Goal: Ask a question

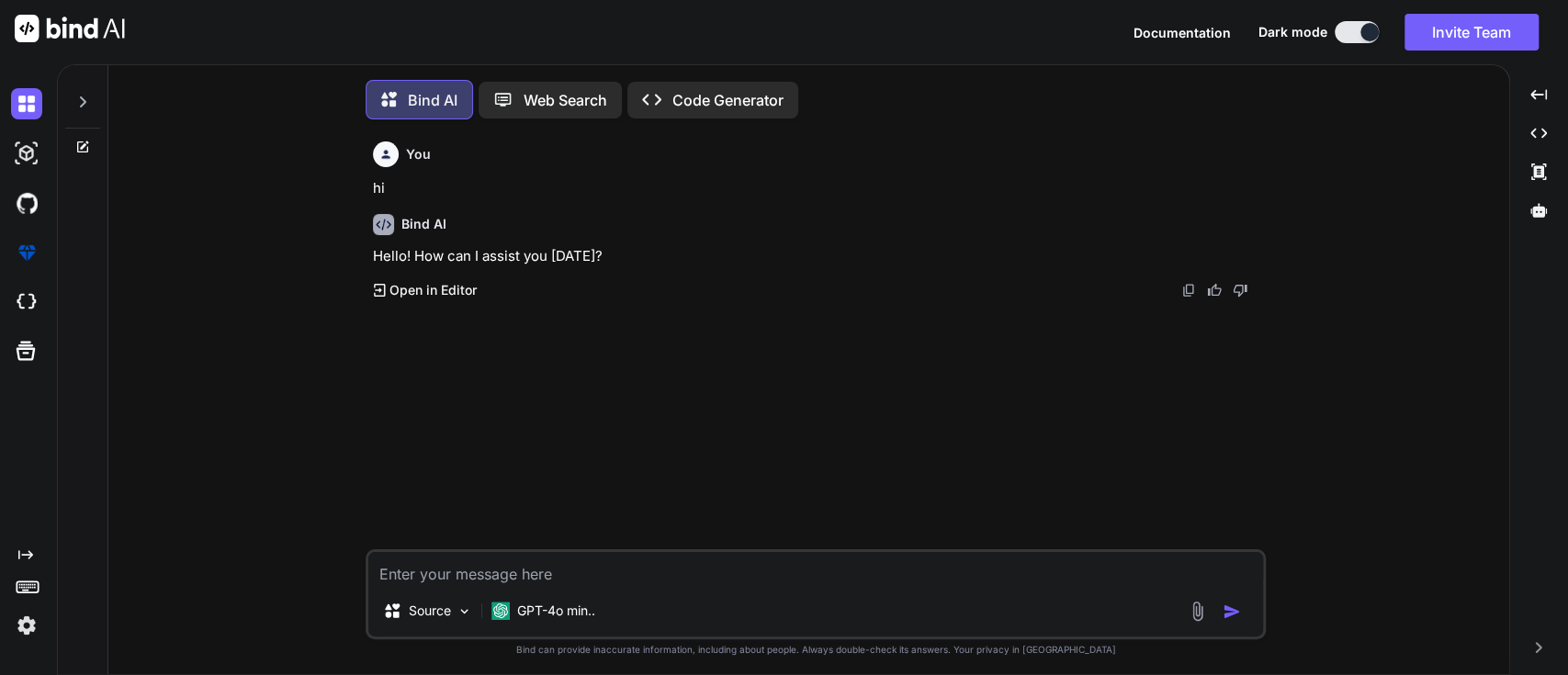
scroll to position [7, 0]
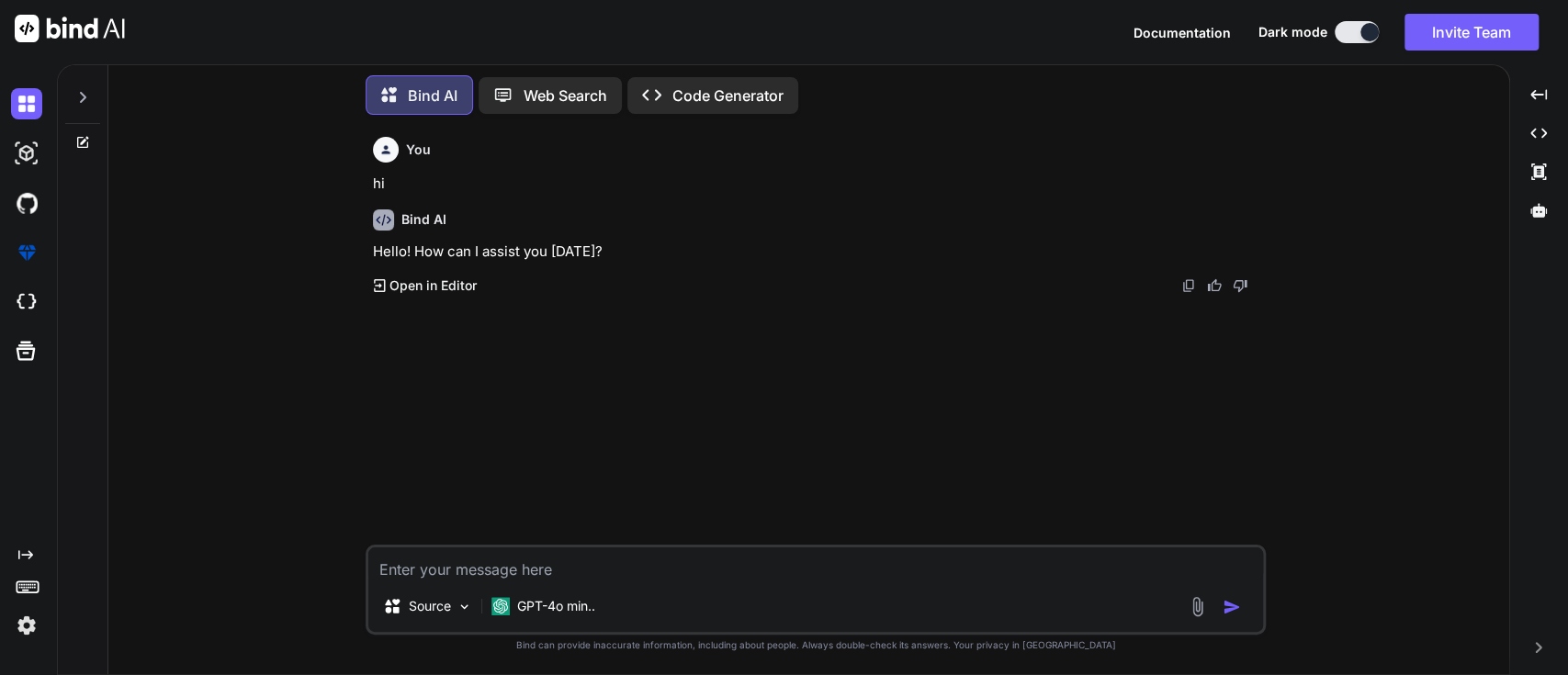
type textarea "w"
type textarea "x"
type textarea "wh"
type textarea "x"
type textarea "wha"
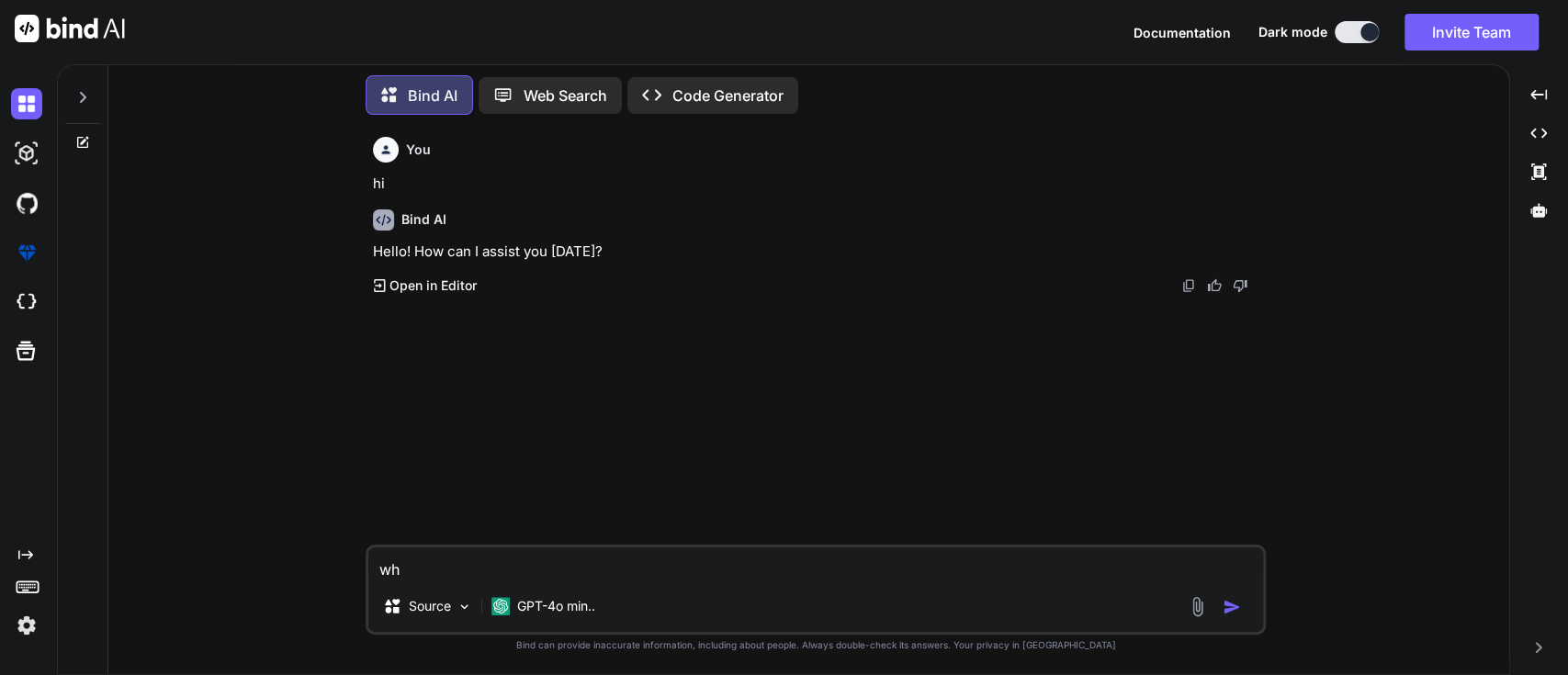
type textarea "x"
type textarea "what"
type textarea "x"
type textarea "what"
type textarea "x"
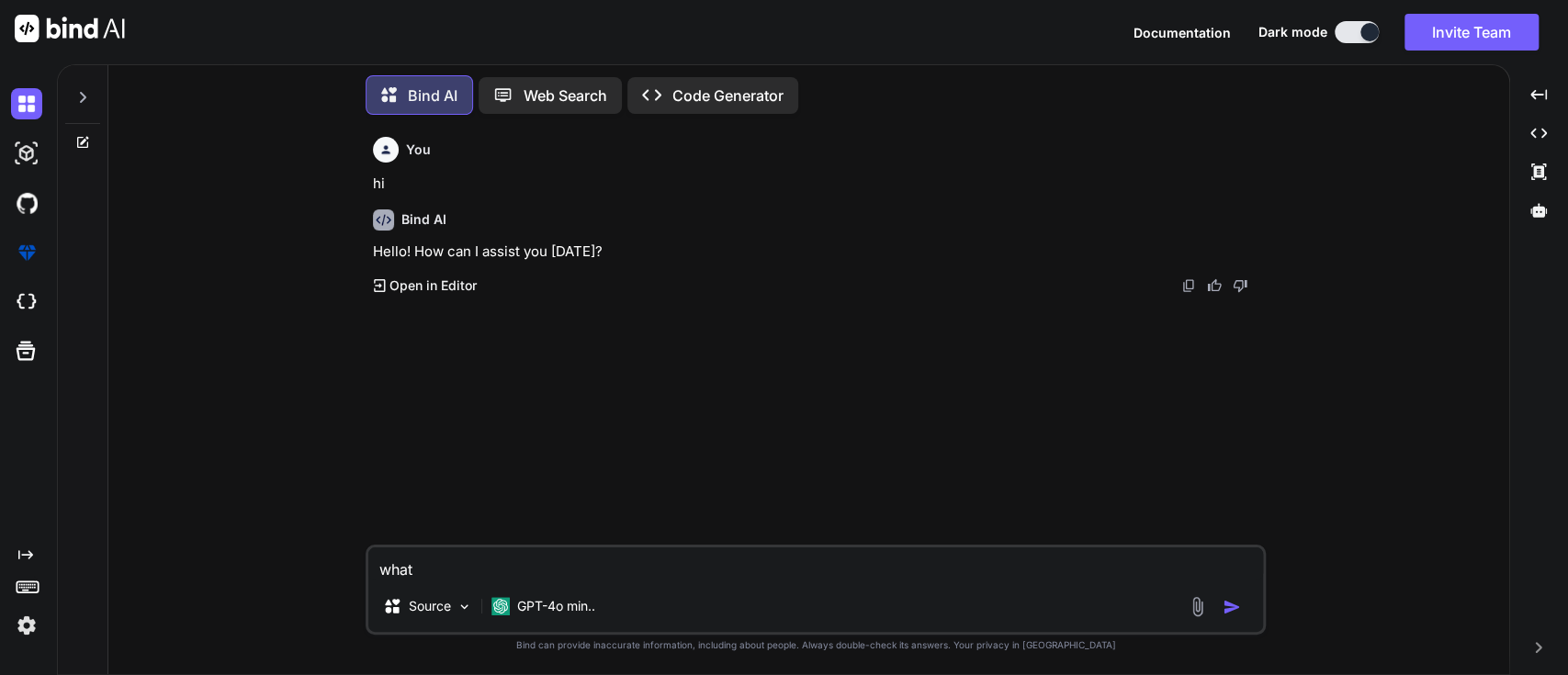
type textarea "what w"
type textarea "x"
type textarea "what wa"
type textarea "x"
type textarea "what way"
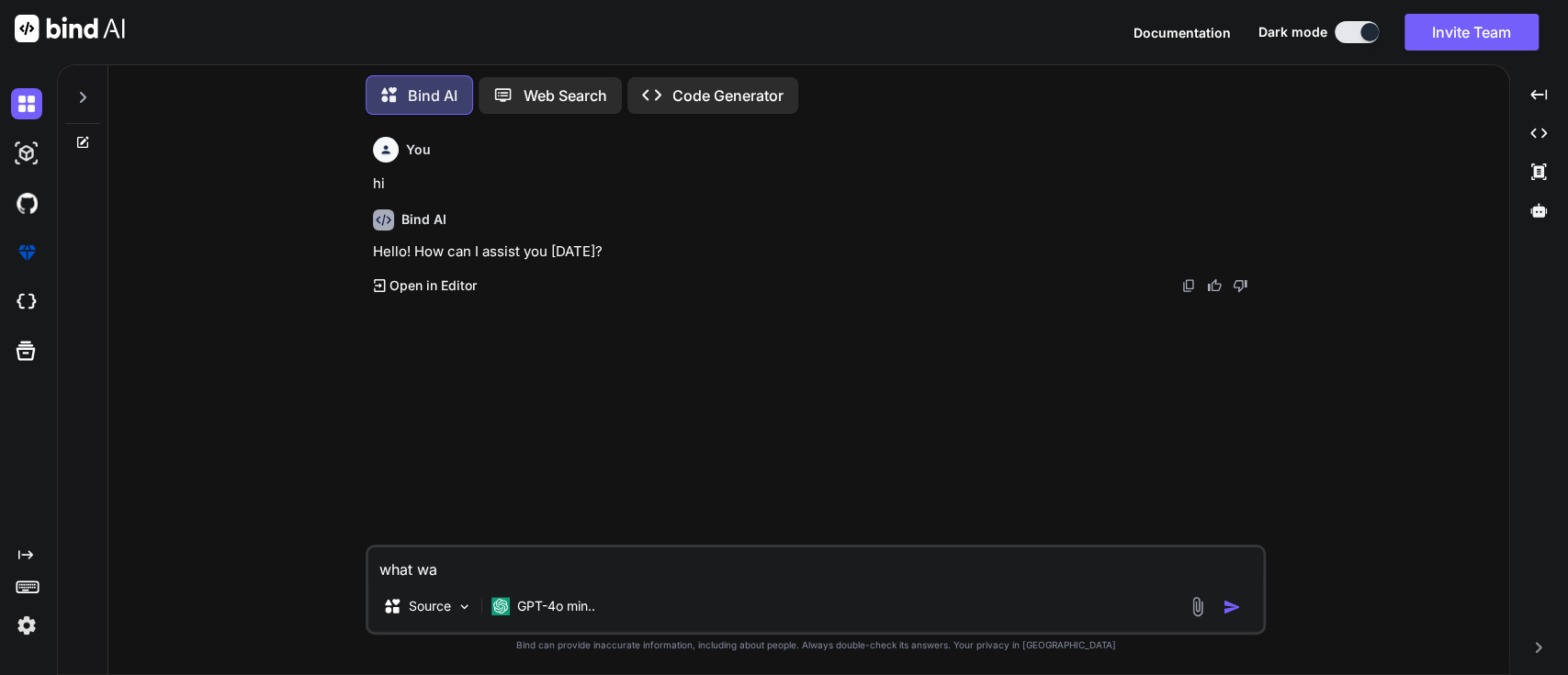
type textarea "x"
type textarea "what way"
type textarea "x"
type textarea "what way s"
type textarea "x"
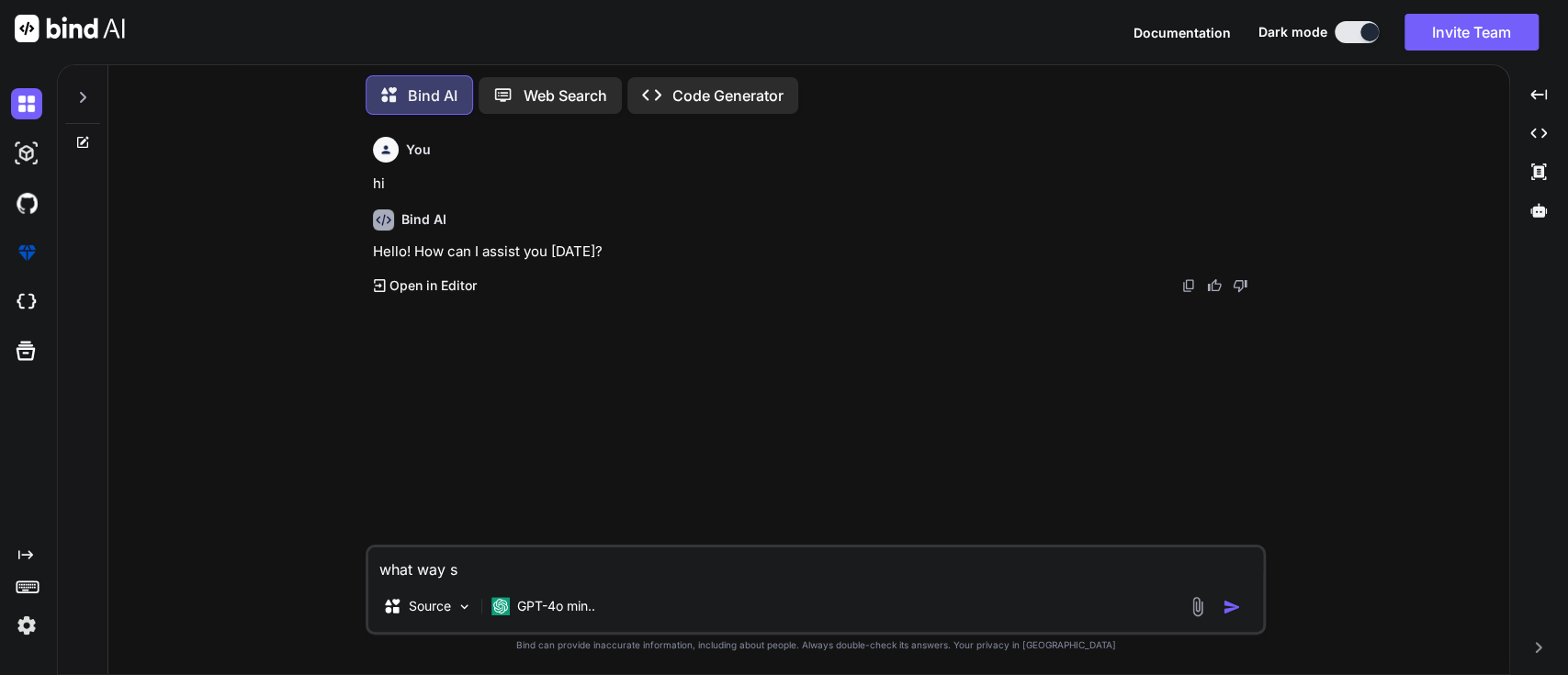
type textarea "what way"
type textarea "x"
type textarea "what way"
type textarea "x"
type textarea "what ways"
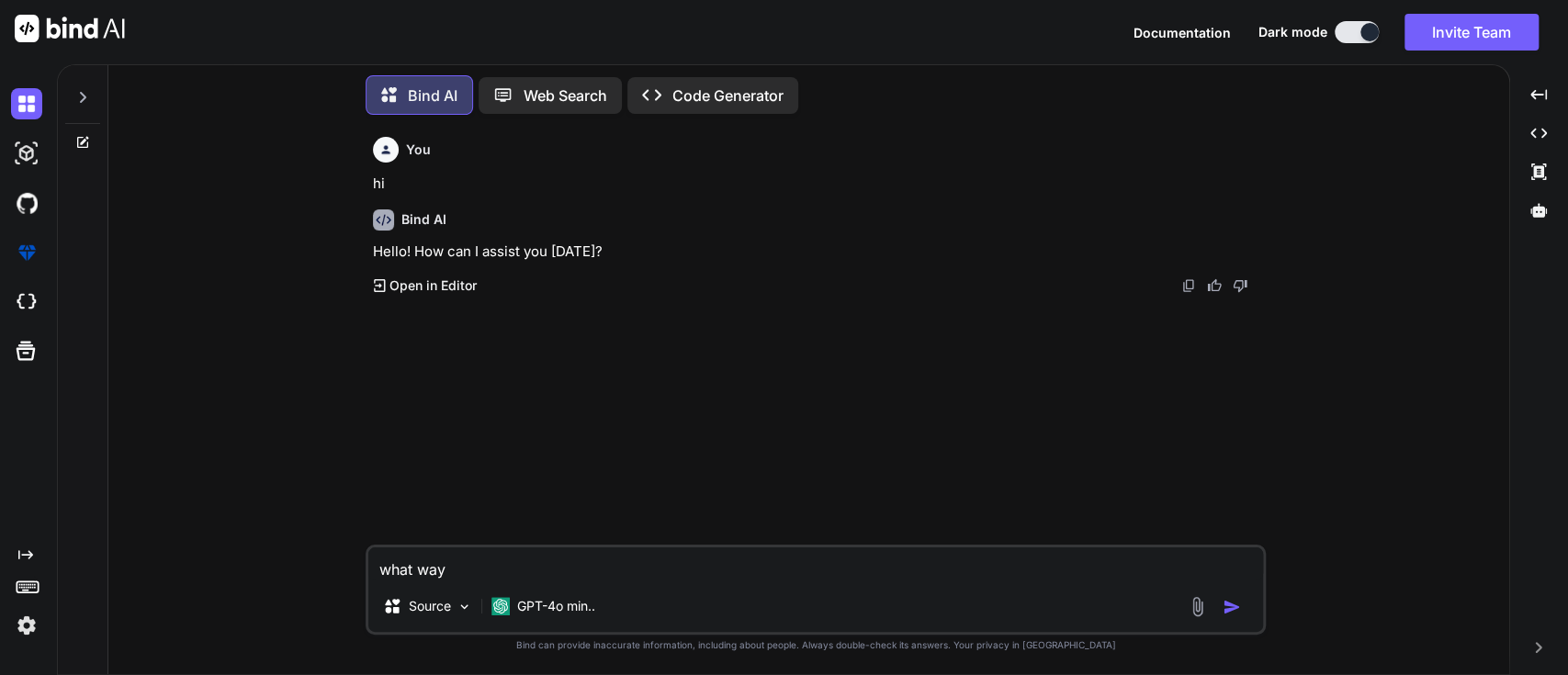
type textarea "x"
type textarea "what ways"
type textarea "x"
type textarea "what ways"
type textarea "x"
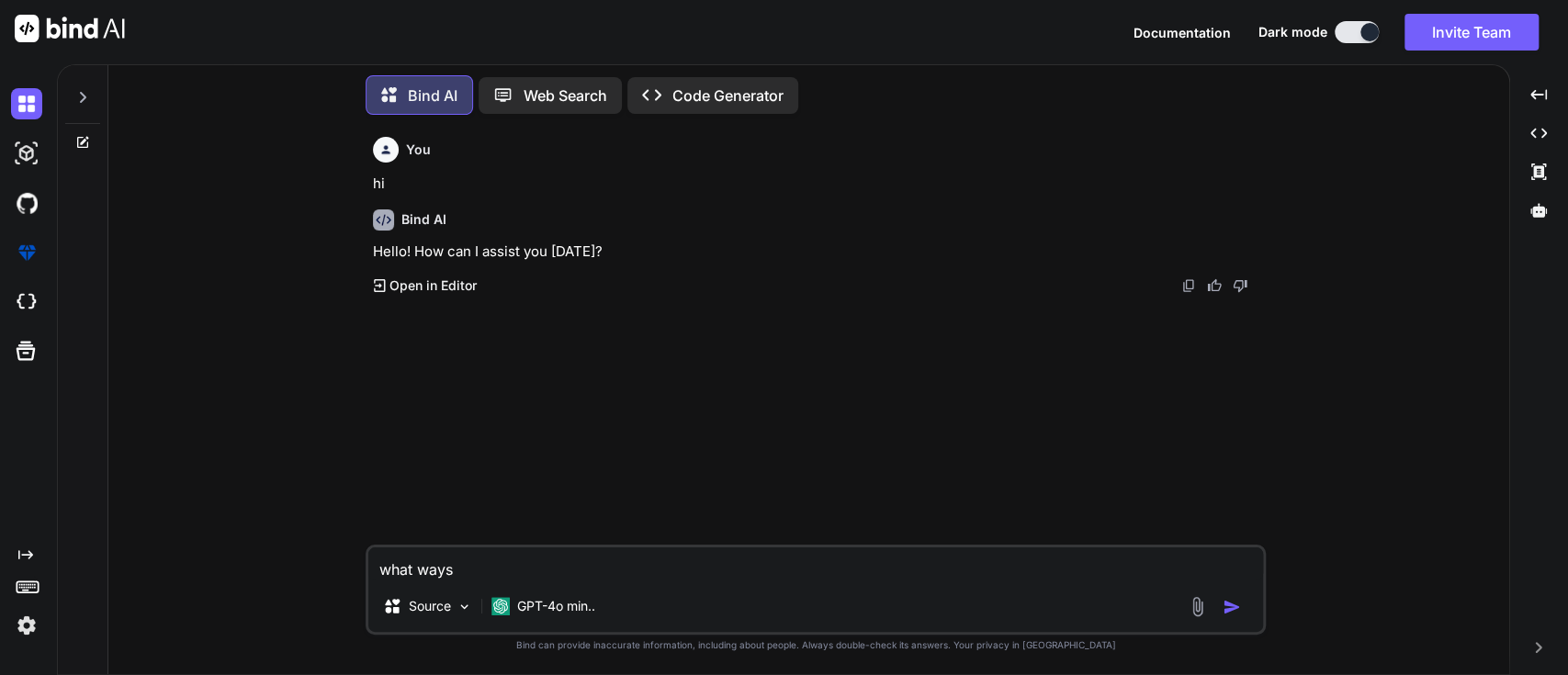
type textarea "what ways"
type textarea "x"
type textarea "r"
type textarea "x"
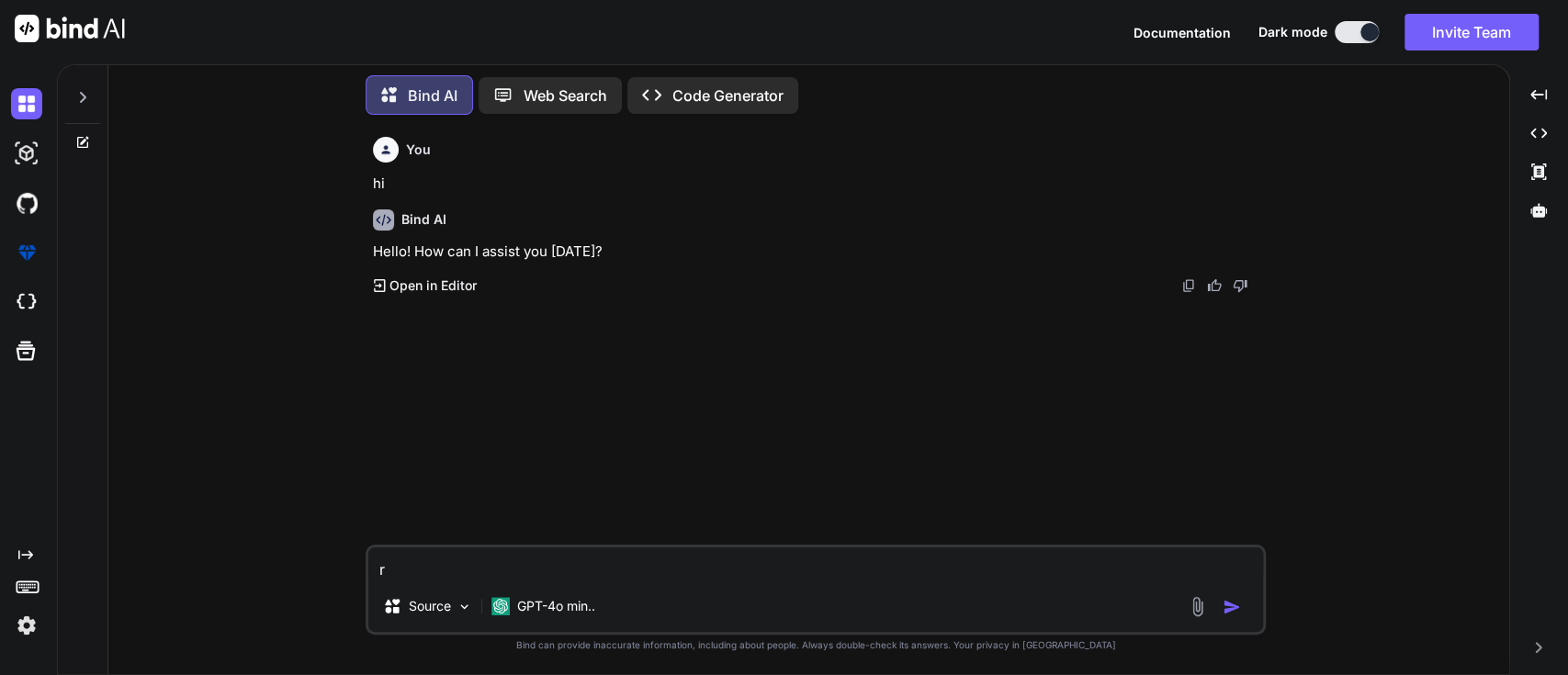
type textarea "re"
type textarea "x"
type textarea "rec"
type textarea "x"
type textarea "reco"
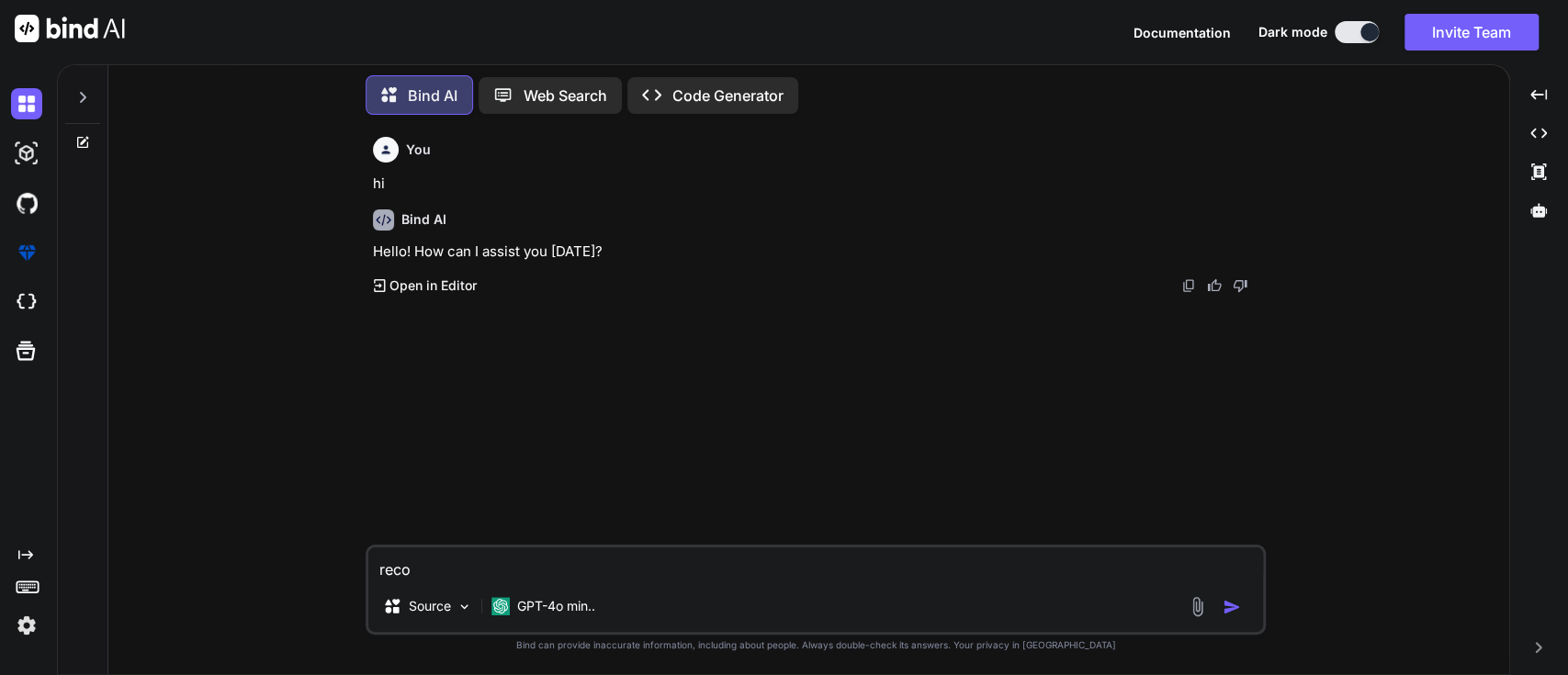
type textarea "x"
type textarea "recor"
type textarea "x"
type textarea "record"
type textarea "x"
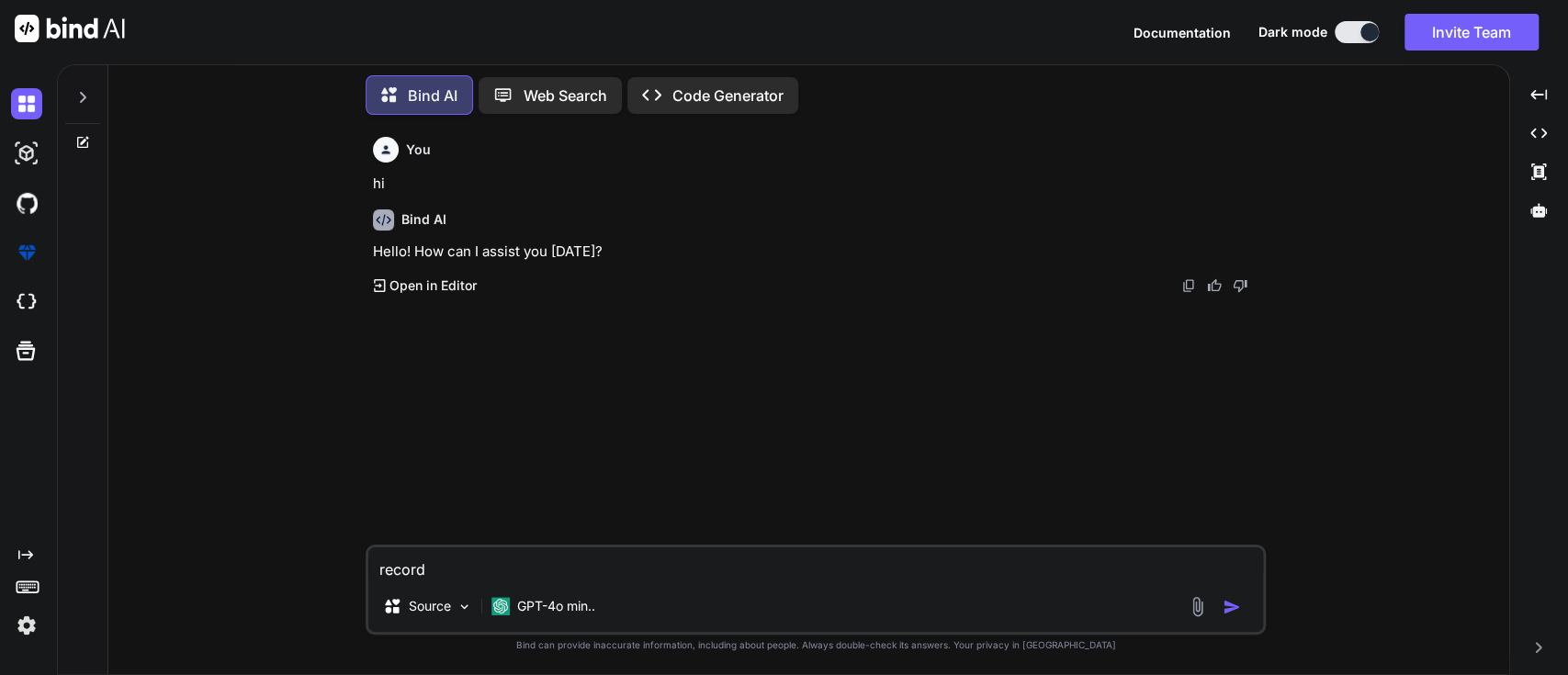
type textarea "record"
type textarea "x"
type textarea "record c"
type textarea "x"
type textarea "record cl"
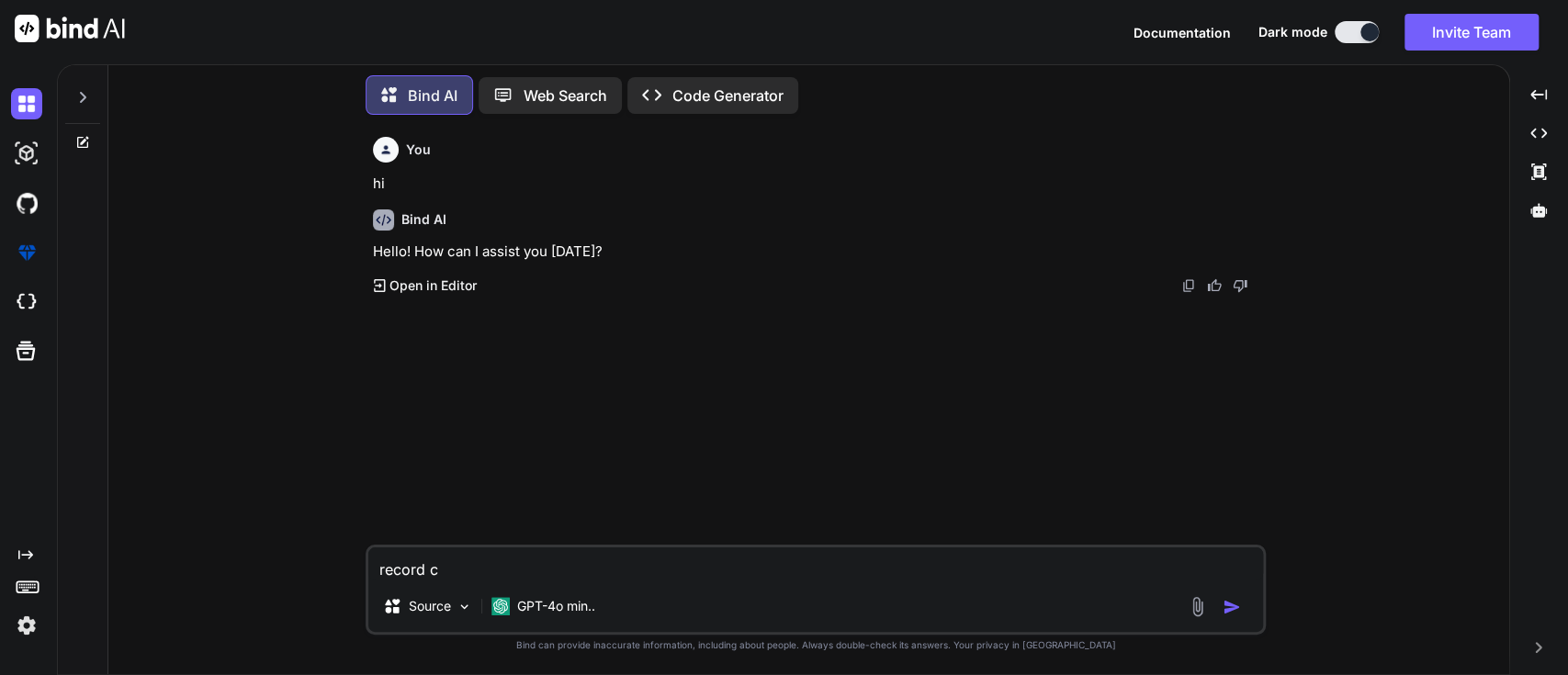
type textarea "x"
type textarea "record cla"
type textarea "x"
type textarea "record clas"
type textarea "x"
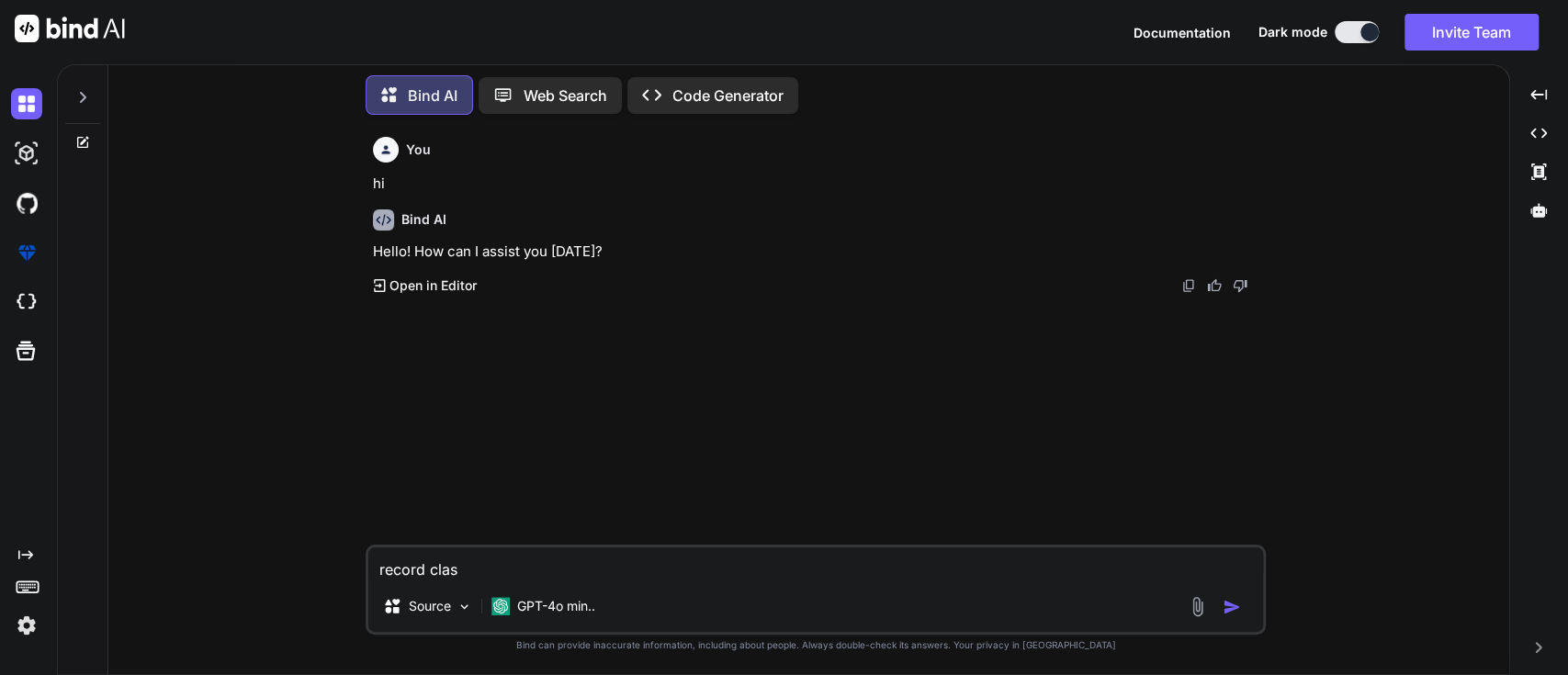
type textarea "record class"
type textarea "x"
type textarea "record class"
